Goal: Transaction & Acquisition: Purchase product/service

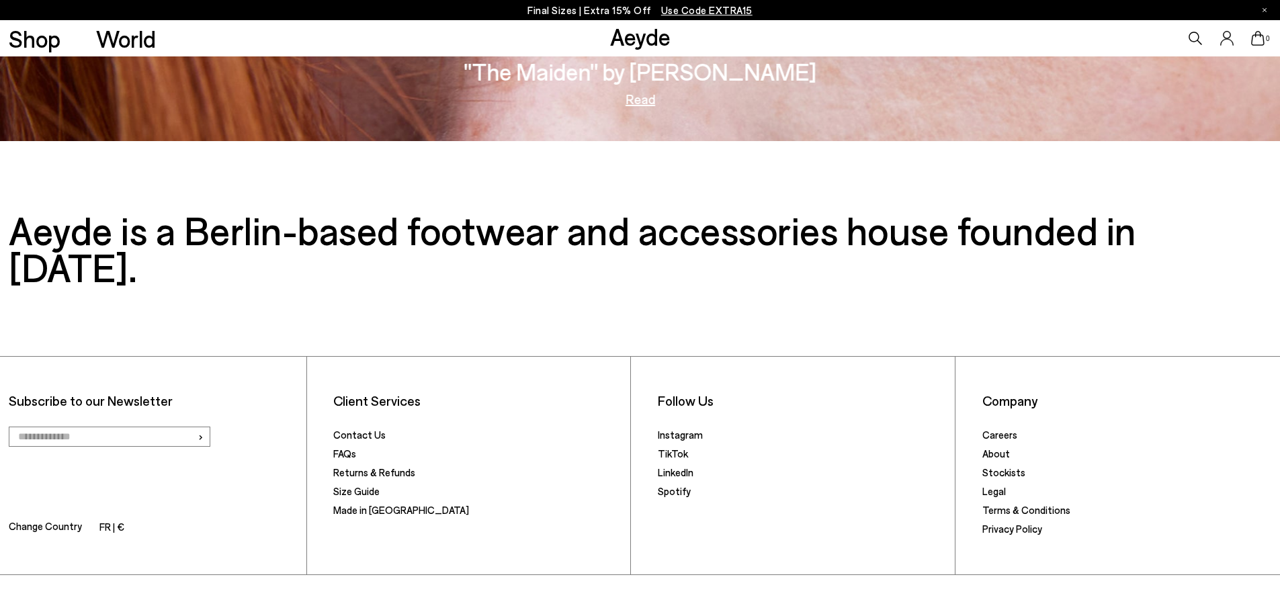
scroll to position [2788, 0]
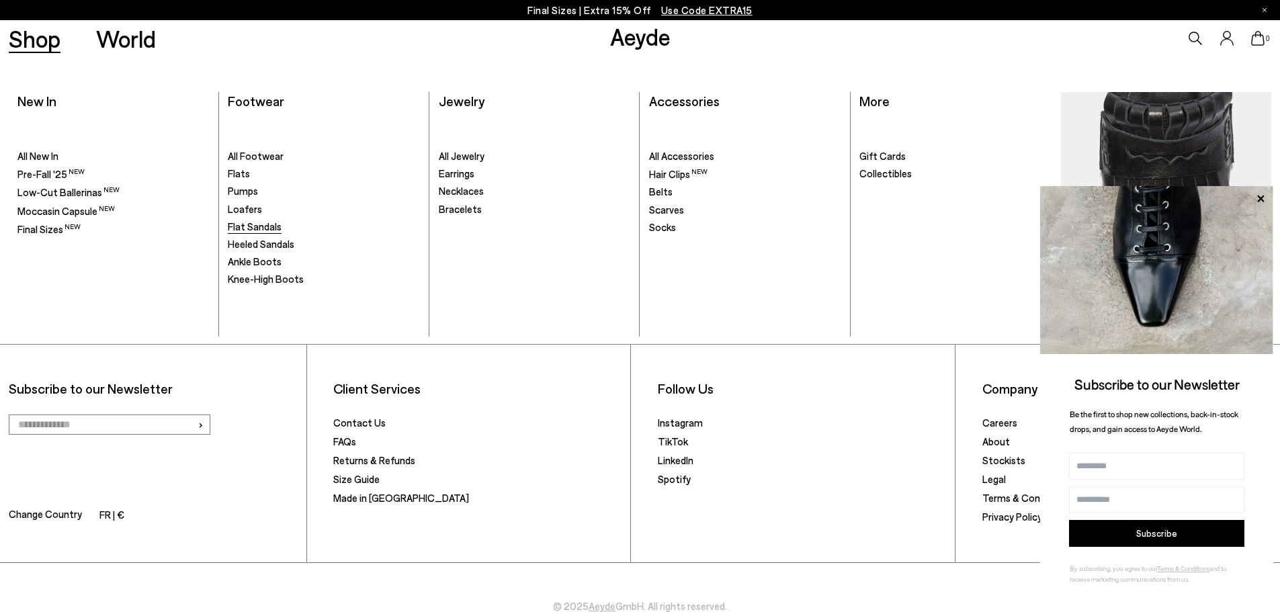
click at [247, 226] on span "Flat Sandals" at bounding box center [255, 226] width 54 height 12
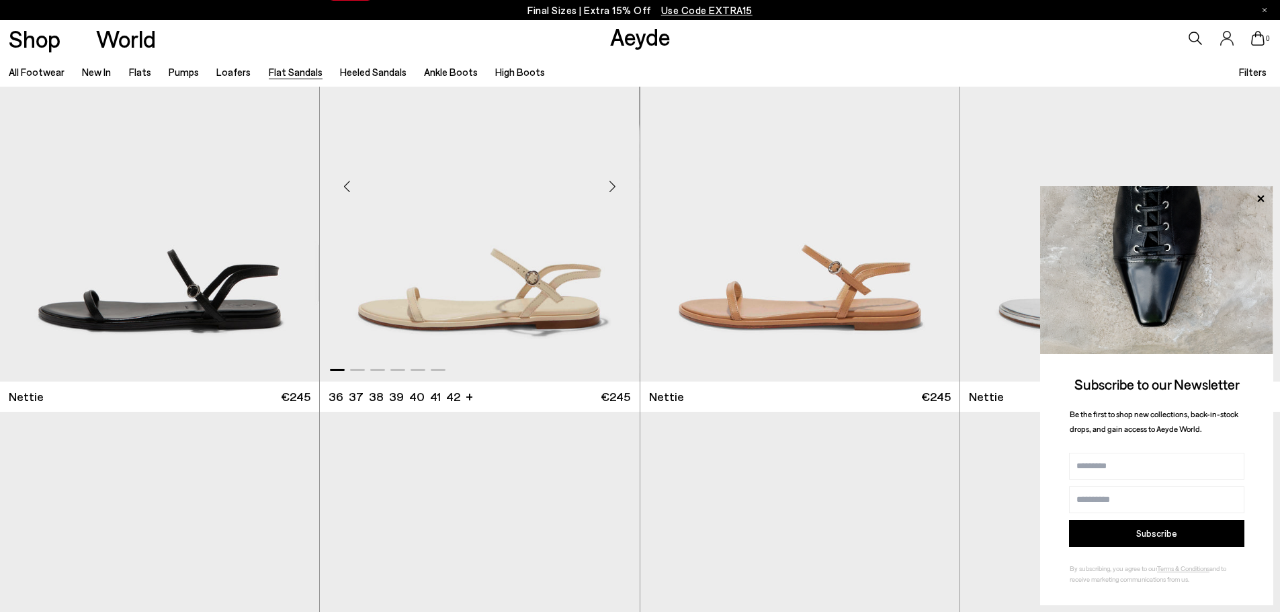
scroll to position [269, 0]
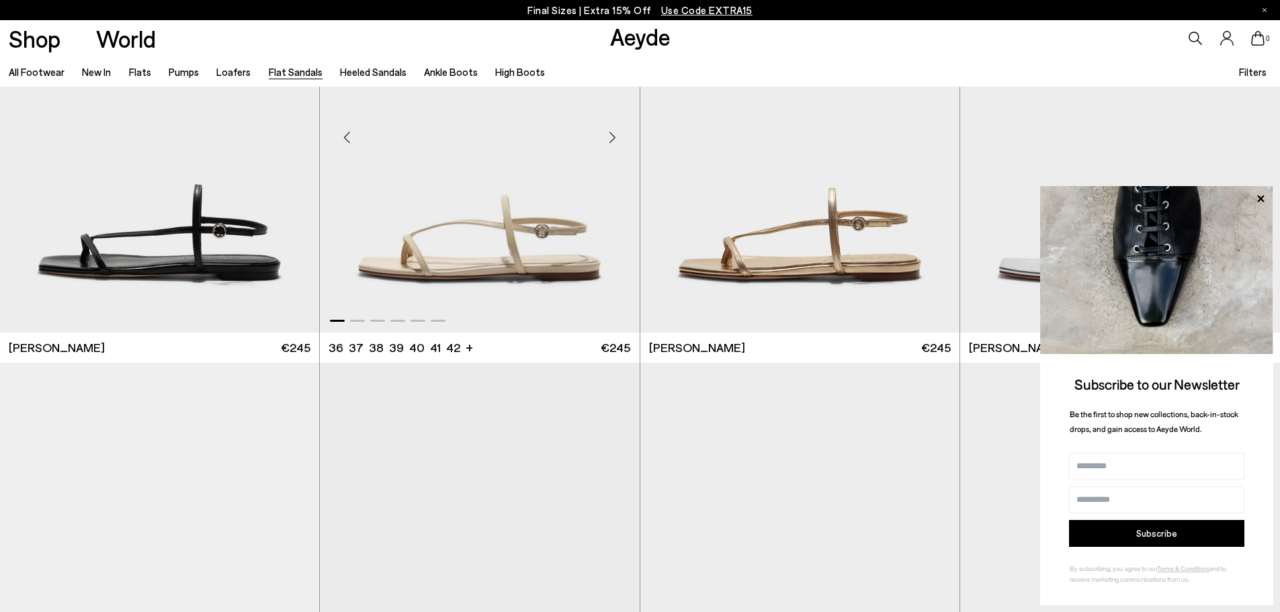
scroll to position [2170, 0]
